Goal: Task Accomplishment & Management: Use online tool/utility

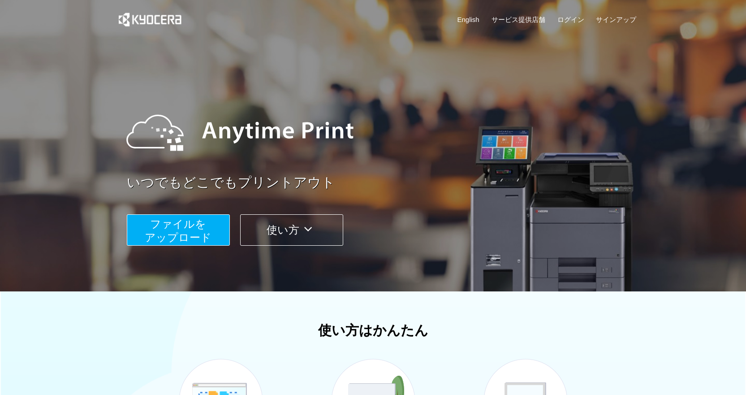
click at [181, 231] on span "ファイルを ​​アップロード" at bounding box center [178, 231] width 67 height 26
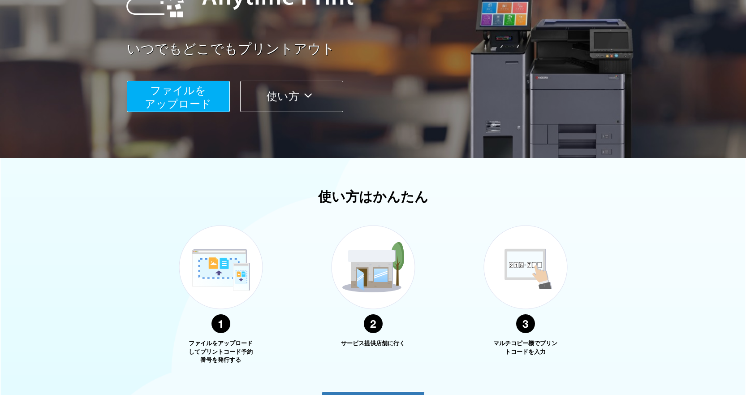
scroll to position [136, 0]
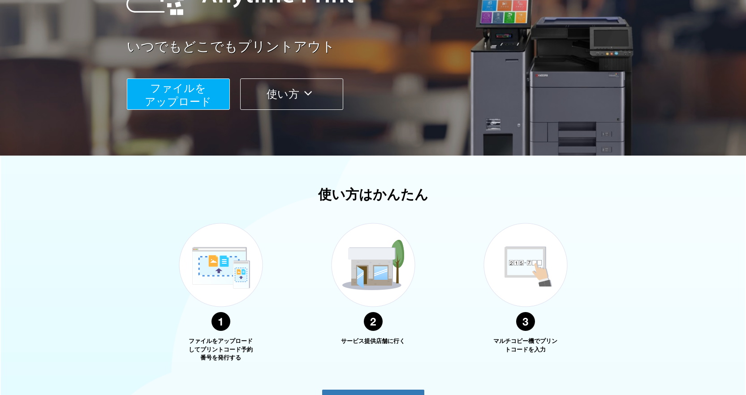
click at [180, 91] on span "ファイルを ​​アップロード" at bounding box center [178, 95] width 67 height 26
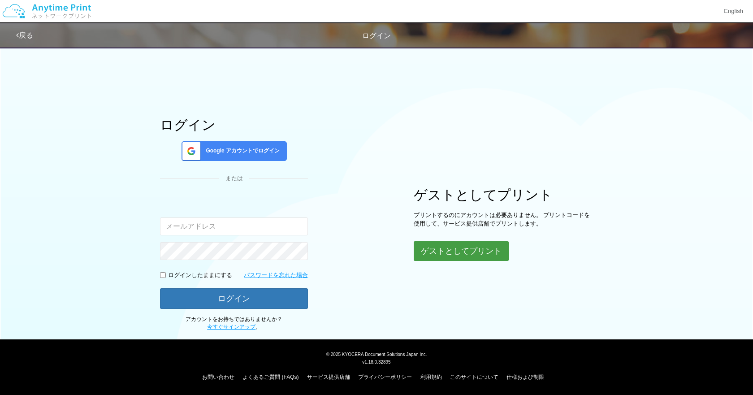
click at [466, 259] on button "ゲストとしてプリント" at bounding box center [461, 251] width 95 height 20
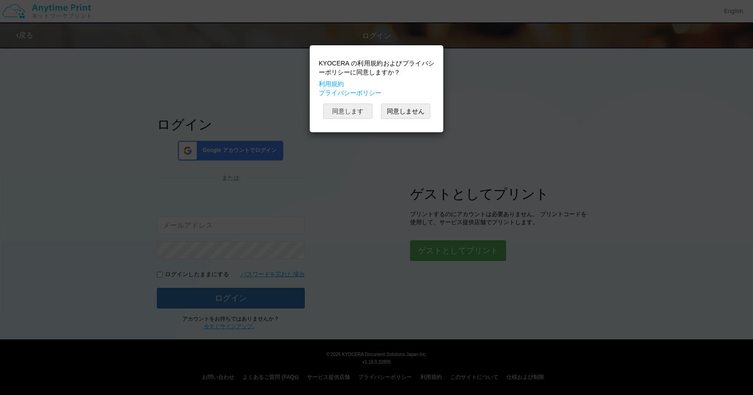
click at [359, 117] on button "同意します" at bounding box center [347, 111] width 49 height 15
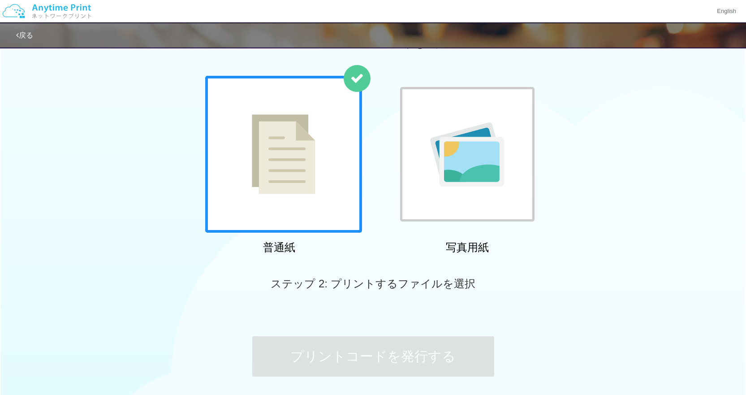
scroll to position [35, 0]
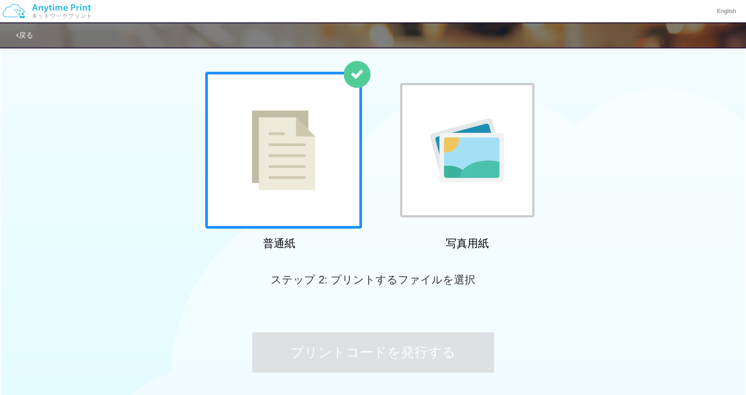
click at [320, 187] on div at bounding box center [283, 150] width 157 height 157
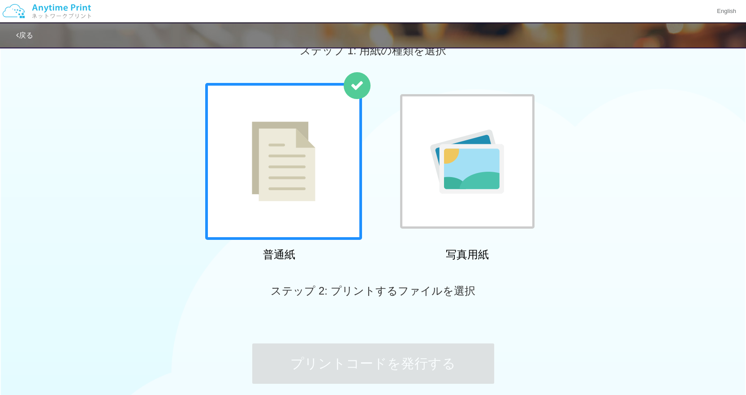
scroll to position [0, 0]
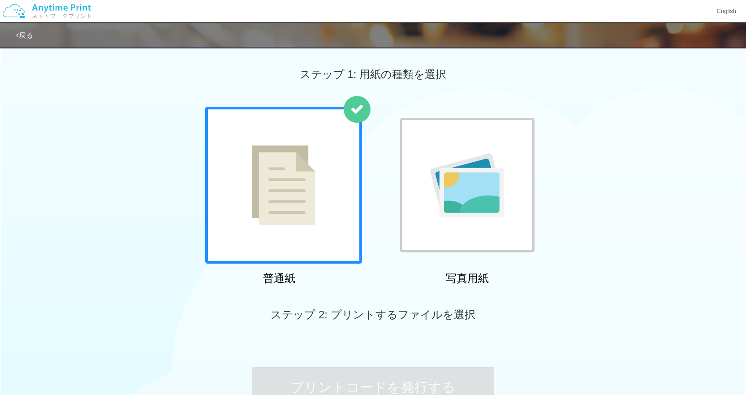
click at [584, 138] on div "普通紙 写真用紙" at bounding box center [373, 198] width 746 height 182
click at [483, 160] on div at bounding box center [467, 185] width 134 height 134
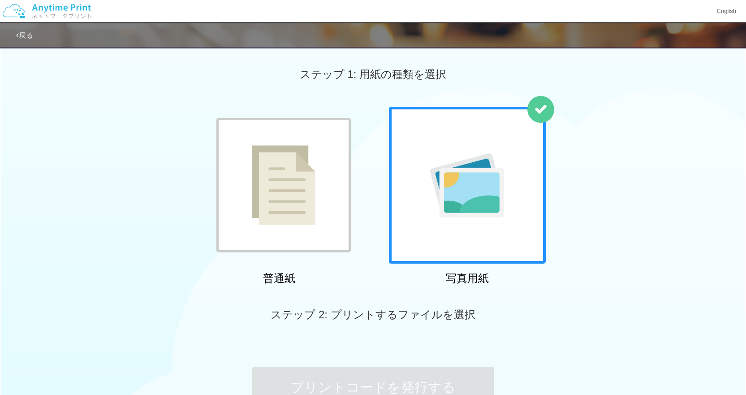
click at [331, 158] on div at bounding box center [283, 185] width 134 height 134
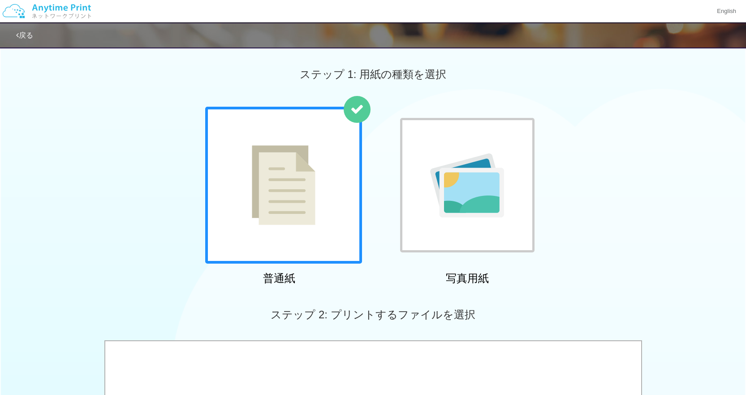
click at [303, 311] on span "ステップ 2: プリントするファイルを選択" at bounding box center [373, 314] width 204 height 12
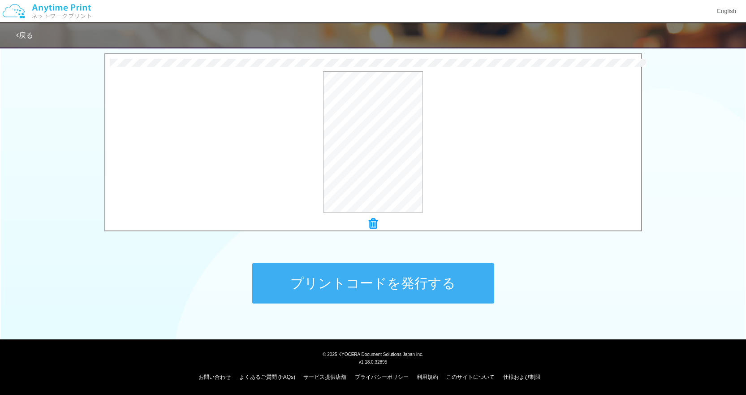
click at [415, 286] on button "プリントコードを発行する" at bounding box center [373, 283] width 242 height 40
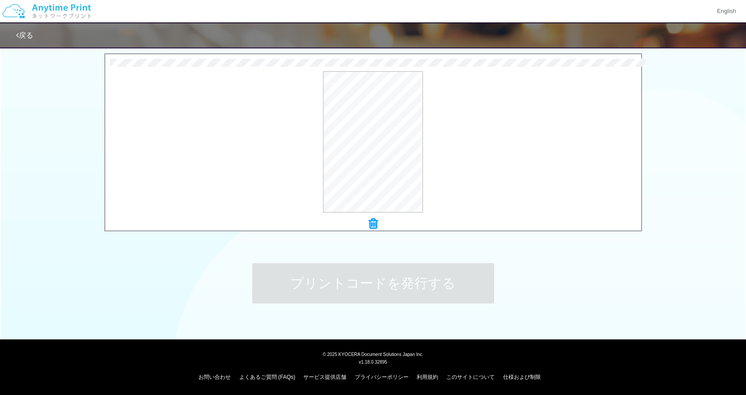
scroll to position [0, 0]
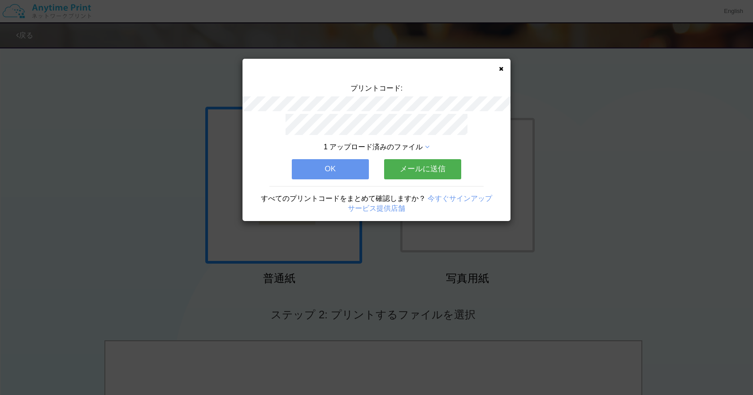
click at [349, 169] on button "OK" at bounding box center [330, 169] width 77 height 20
